Goal: Task Accomplishment & Management: Use online tool/utility

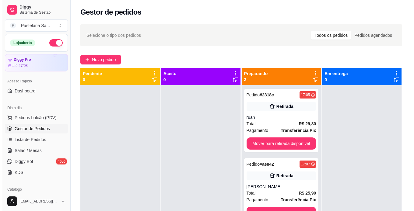
scroll to position [227, 0]
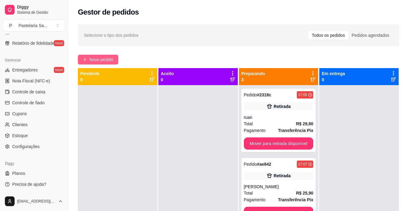
click at [85, 58] on icon "plus" at bounding box center [85, 60] width 4 height 4
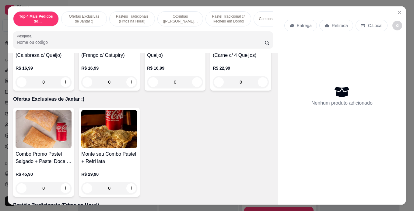
scroll to position [122, 0]
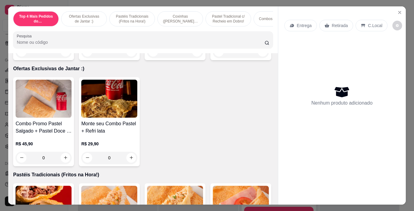
click at [213, 58] on div "0" at bounding box center [241, 52] width 56 height 12
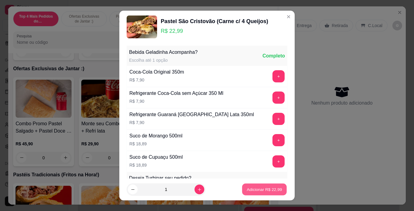
click at [254, 191] on p "Adicionar R$ 22,99" at bounding box center [264, 190] width 35 height 6
type input "1"
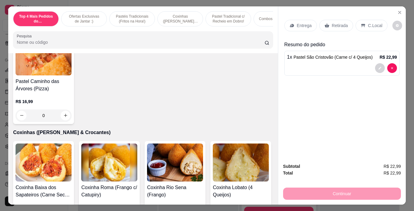
scroll to position [487, 0]
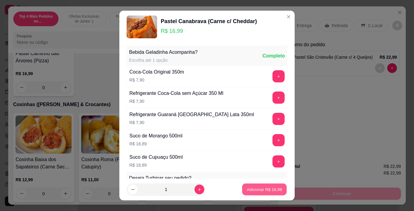
click at [260, 190] on p "Adicionar R$ 16,99" at bounding box center [264, 190] width 35 height 6
type input "1"
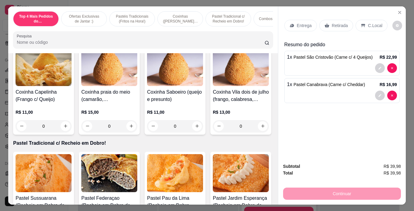
scroll to position [639, 0]
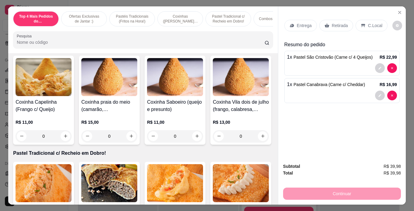
click at [62, 48] on div "0" at bounding box center [44, 42] width 56 height 12
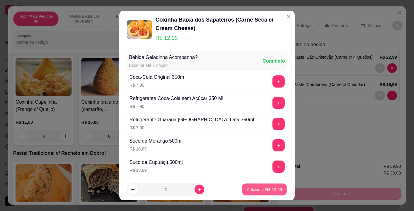
click at [262, 186] on button "Adicionar R$ 12,99" at bounding box center [264, 190] width 45 height 12
type input "1"
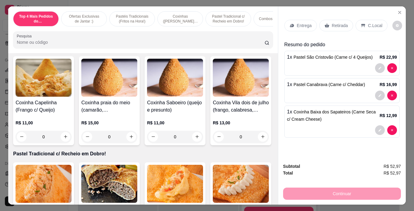
click at [293, 24] on div "Entrega" at bounding box center [300, 26] width 33 height 12
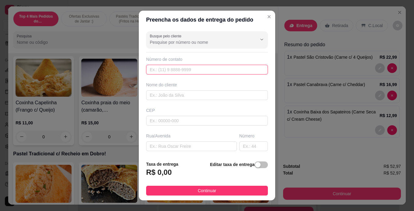
click at [184, 76] on div "Busque pelo cliente Número de contato Nome do cliente CEP Rua/[GEOGRAPHIC_DATA]…" at bounding box center [207, 93] width 136 height 128
type input "[PHONE_NUMBER]"
click at [184, 98] on input "text" at bounding box center [207, 95] width 122 height 10
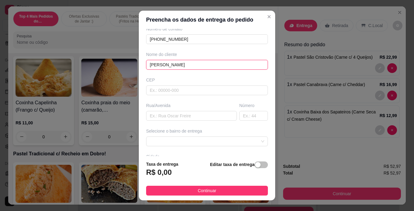
scroll to position [61, 0]
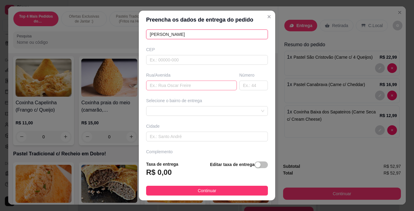
type input "[PERSON_NAME]"
click at [171, 88] on input "text" at bounding box center [191, 86] width 91 height 10
type input "r"
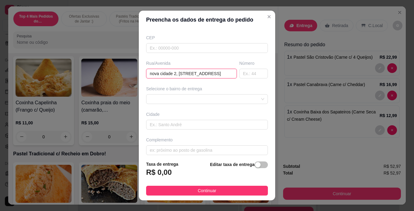
scroll to position [78, 0]
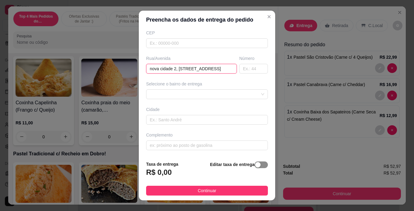
type input "nova cidade 2, [STREET_ADDRESS]"
click at [254, 166] on span "button" at bounding box center [260, 165] width 13 height 7
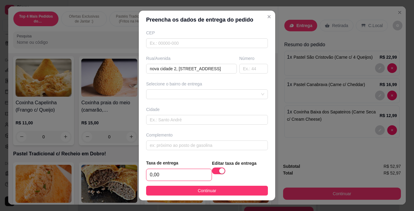
click at [182, 175] on input "0,00" at bounding box center [178, 175] width 65 height 12
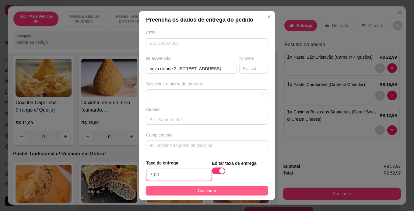
type input "7,00"
click at [237, 191] on button "Continuar" at bounding box center [207, 191] width 122 height 10
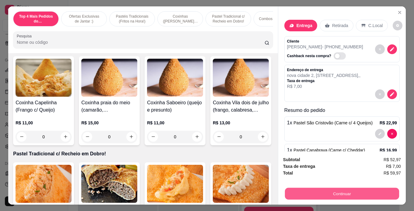
click at [346, 195] on button "Continuar" at bounding box center [342, 194] width 114 height 12
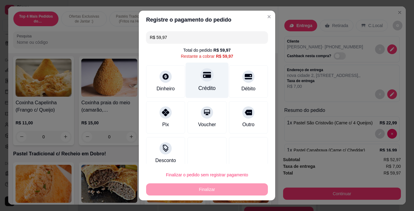
click at [198, 83] on div "Crédito" at bounding box center [207, 80] width 43 height 36
type input "R$ 0,00"
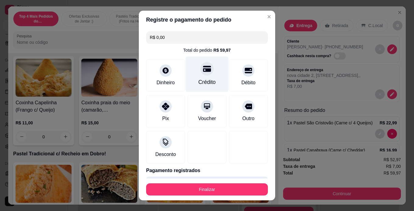
click at [198, 79] on div "Crédito" at bounding box center [206, 82] width 17 height 8
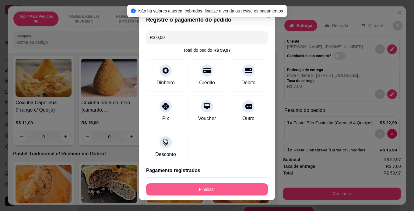
click at [207, 188] on button "Finalizar" at bounding box center [207, 190] width 122 height 12
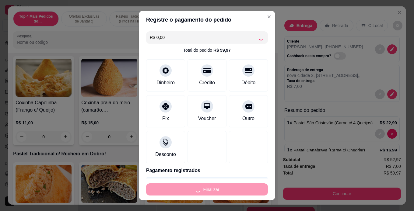
type input "0"
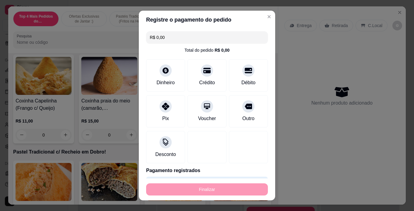
type input "-R$ 59,97"
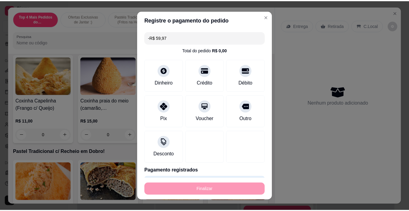
scroll to position [638, 0]
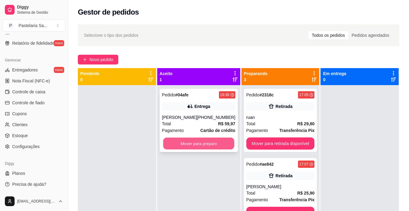
click at [206, 144] on button "Mover para preparo" at bounding box center [198, 144] width 71 height 12
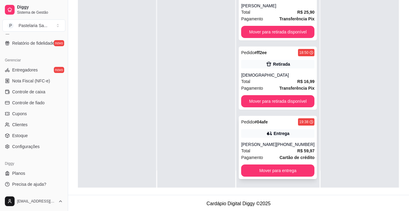
scroll to position [93, 0]
